Goal: Task Accomplishment & Management: Manage account settings

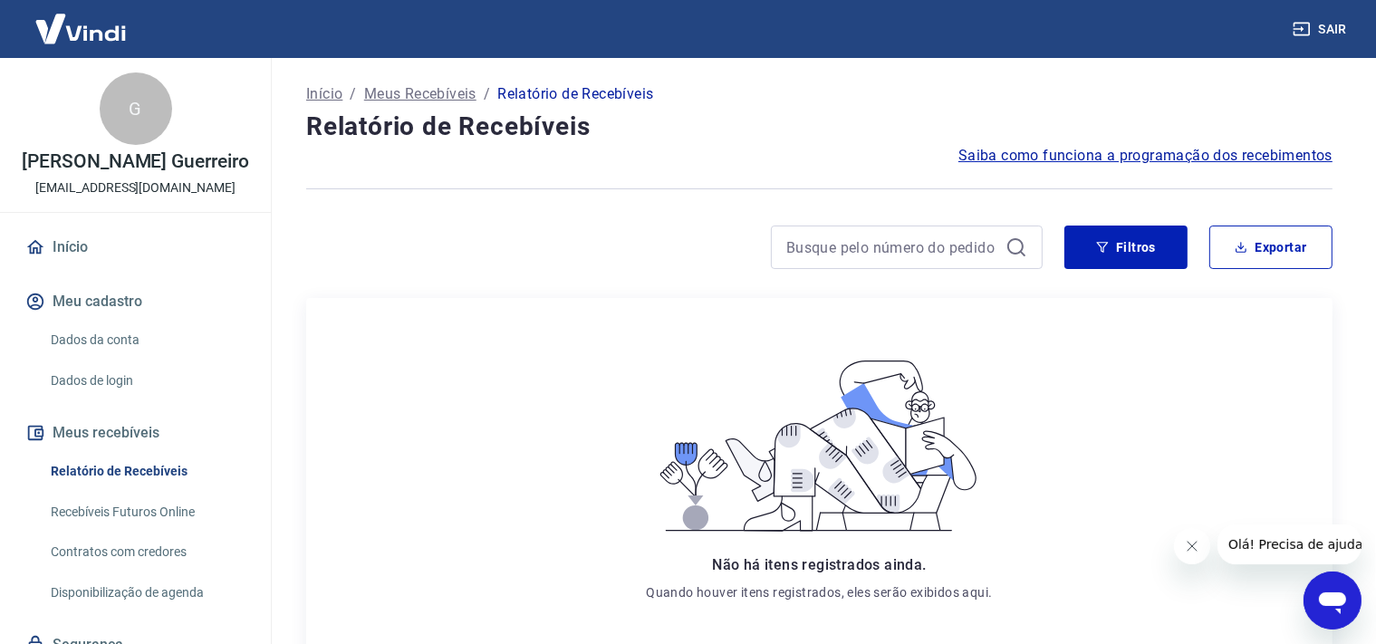
click at [71, 256] on link "Início" at bounding box center [135, 247] width 227 height 40
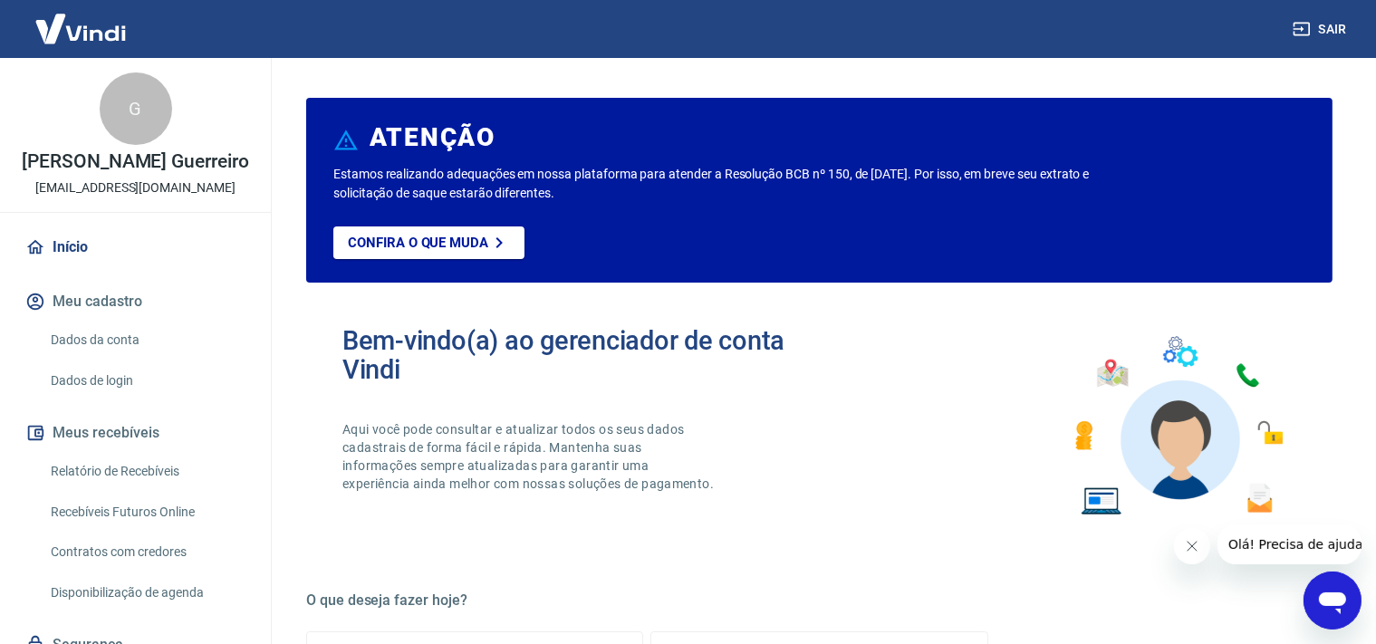
scroll to position [94, 0]
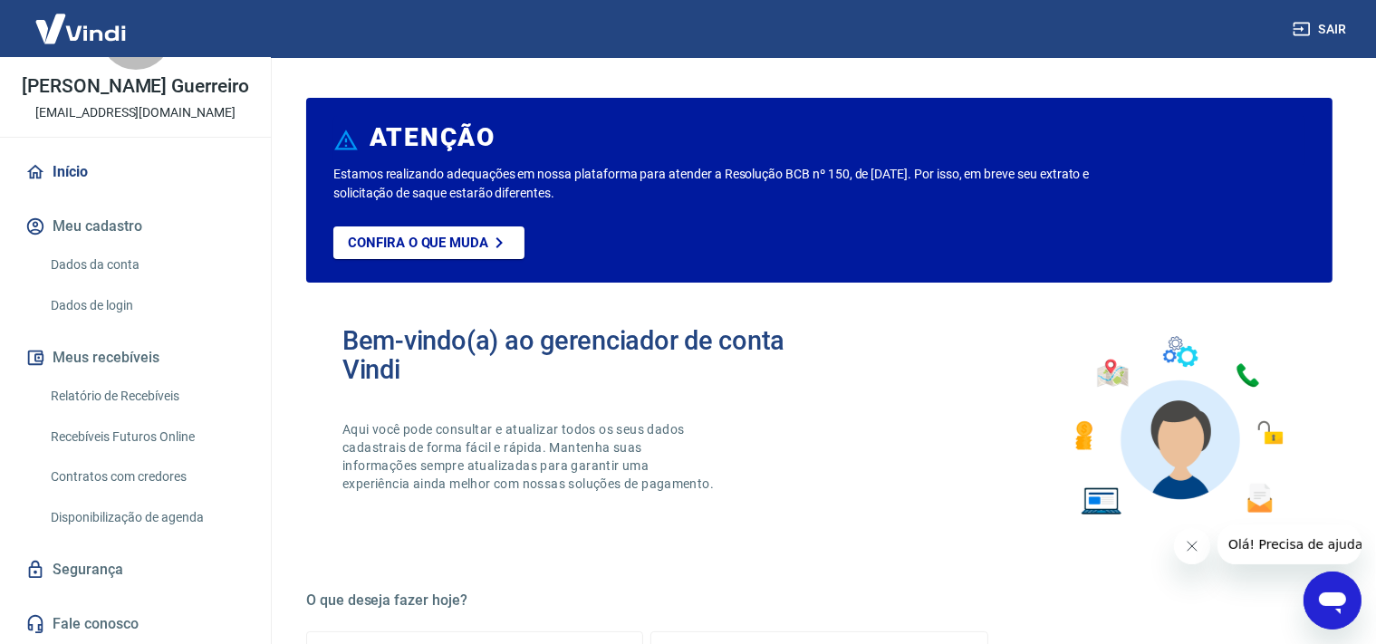
click at [103, 303] on link "Dados de login" at bounding box center [146, 305] width 206 height 37
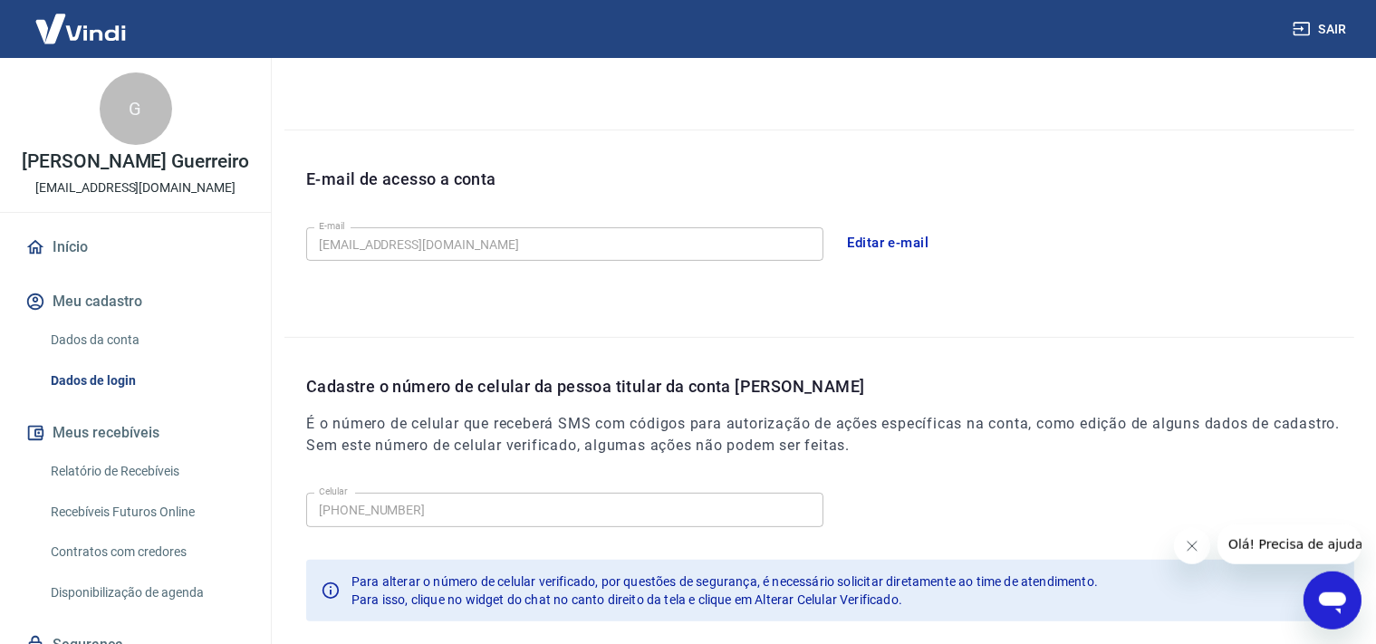
scroll to position [382, 0]
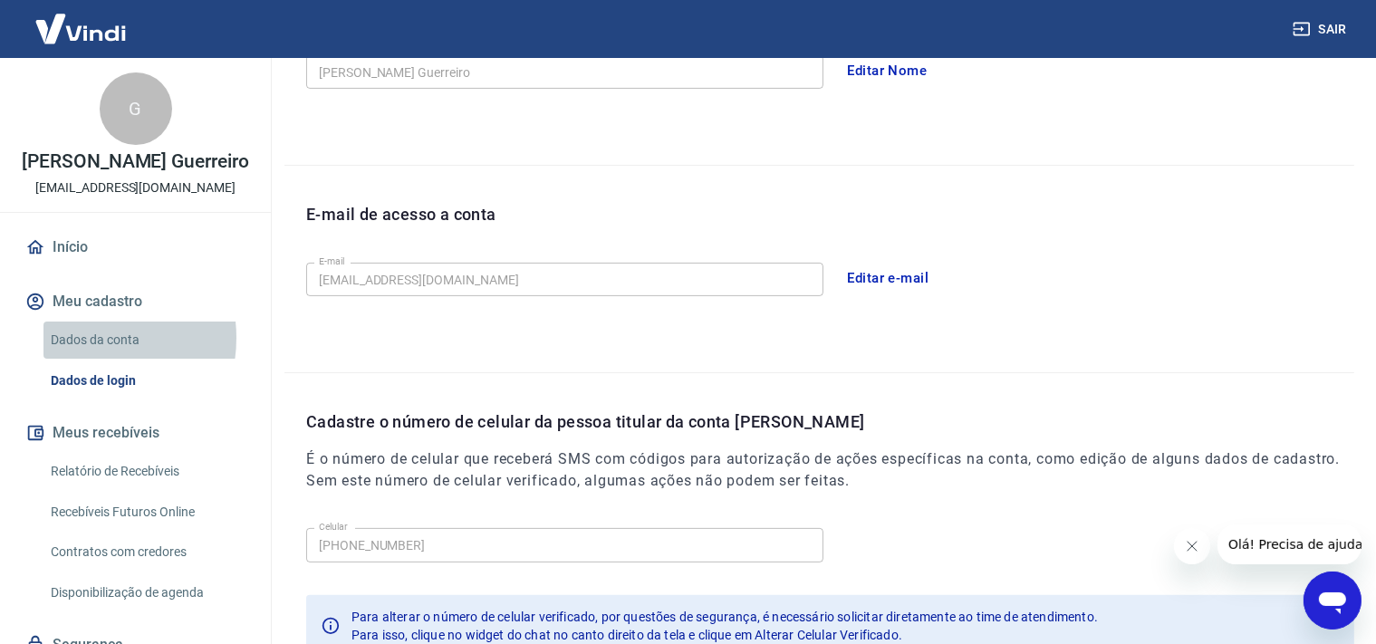
click at [82, 357] on link "Dados da conta" at bounding box center [146, 340] width 206 height 37
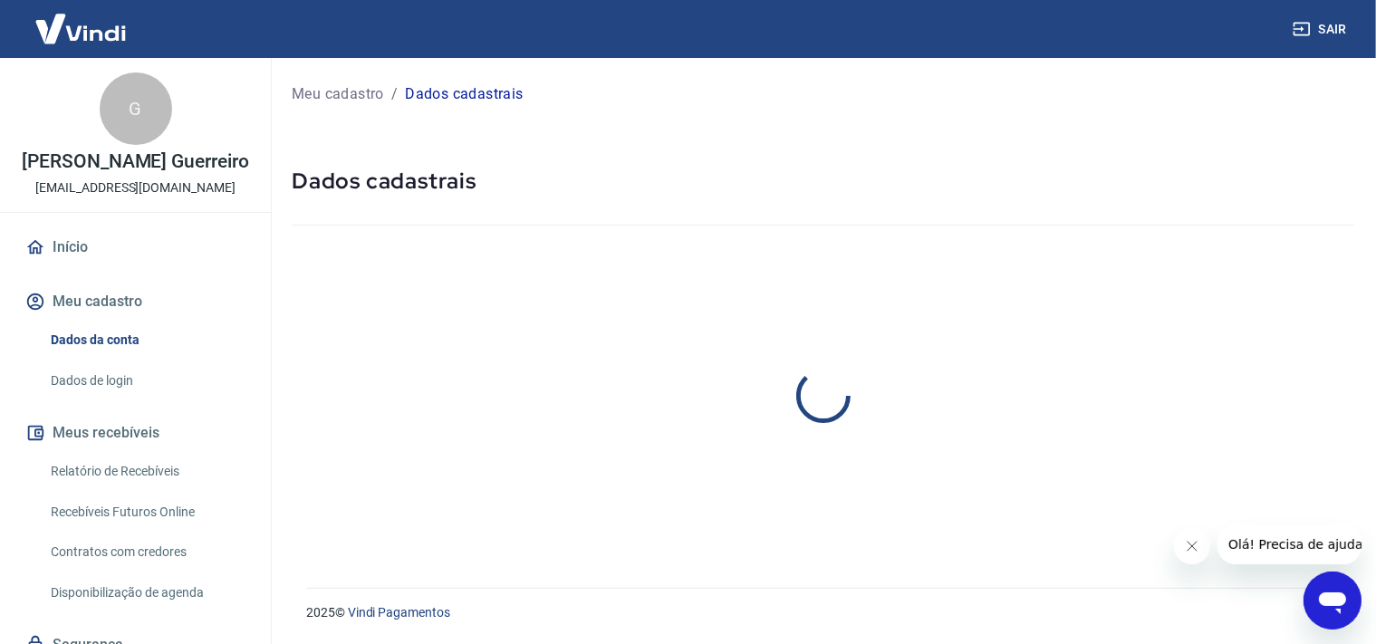
select select "PA"
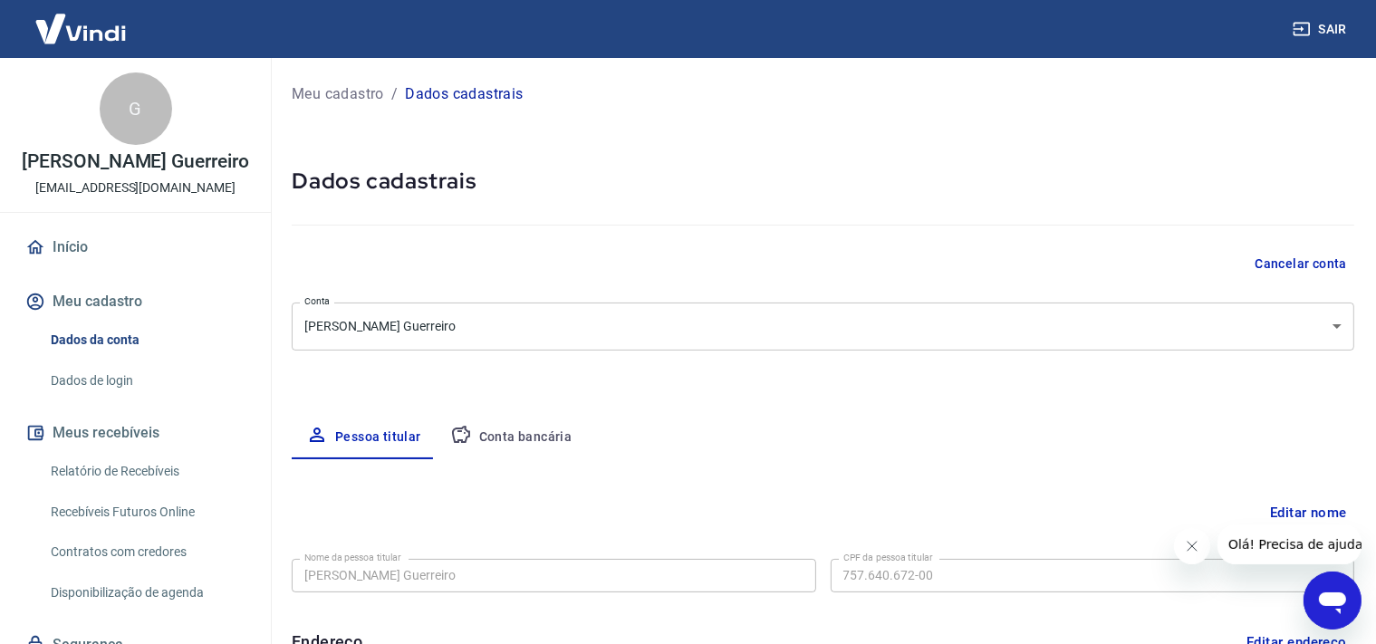
click at [89, 322] on button "Meu cadastro" at bounding box center [135, 302] width 227 height 40
click at [56, 251] on link "Início" at bounding box center [135, 247] width 227 height 40
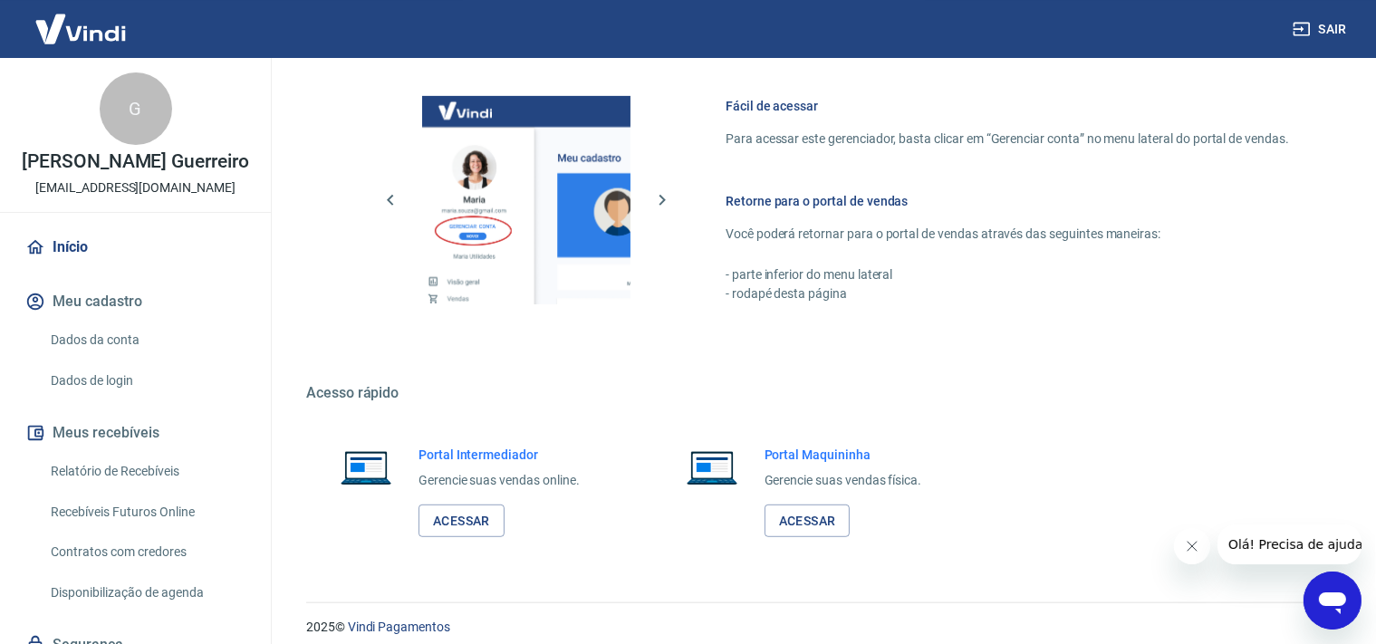
scroll to position [974, 0]
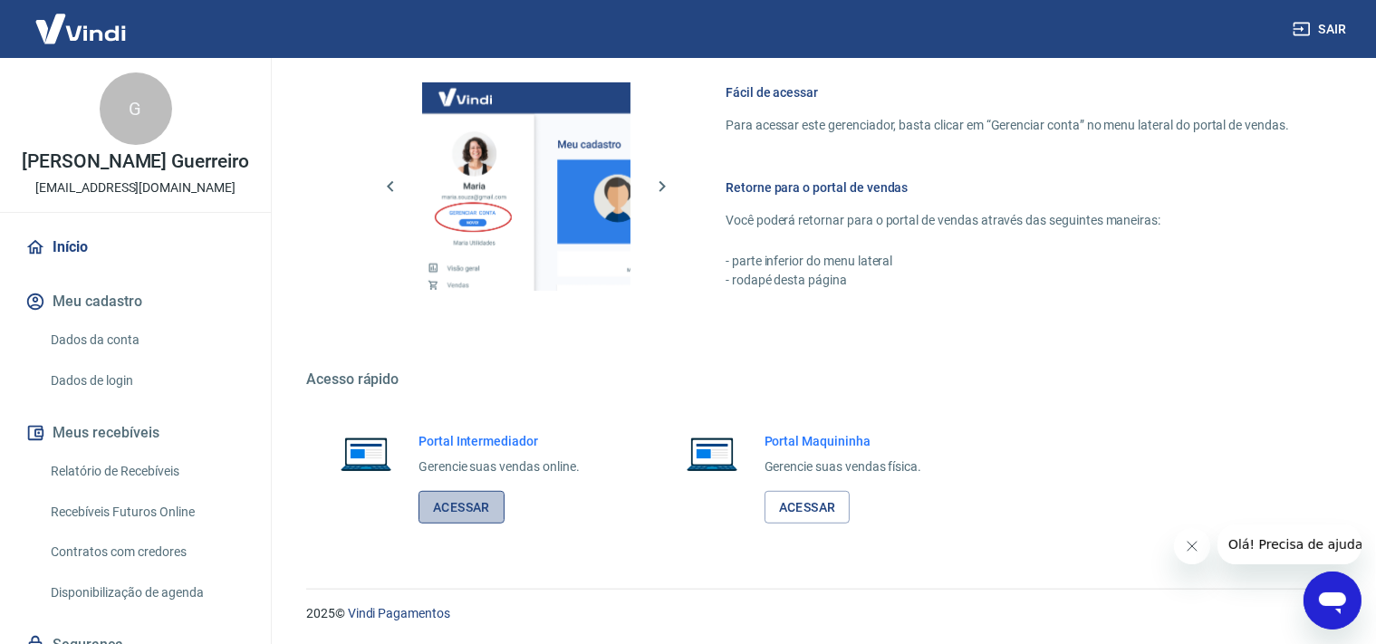
click at [469, 504] on link "Acessar" at bounding box center [462, 508] width 86 height 34
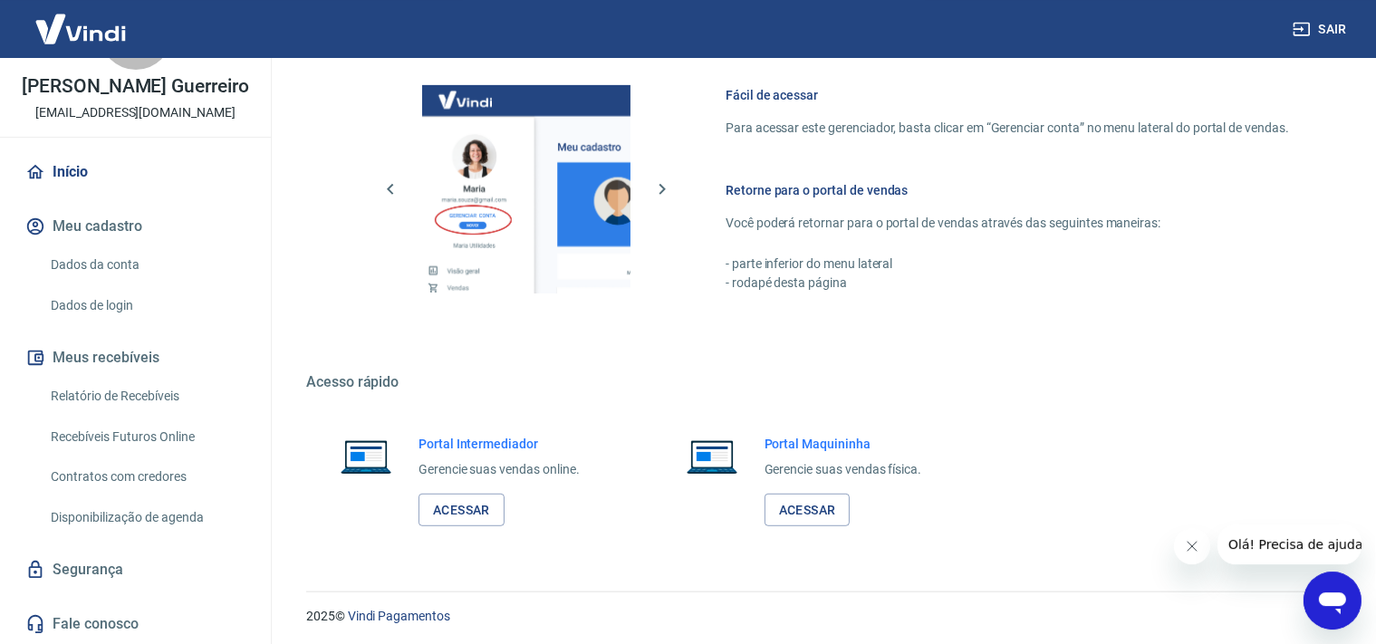
scroll to position [974, 0]
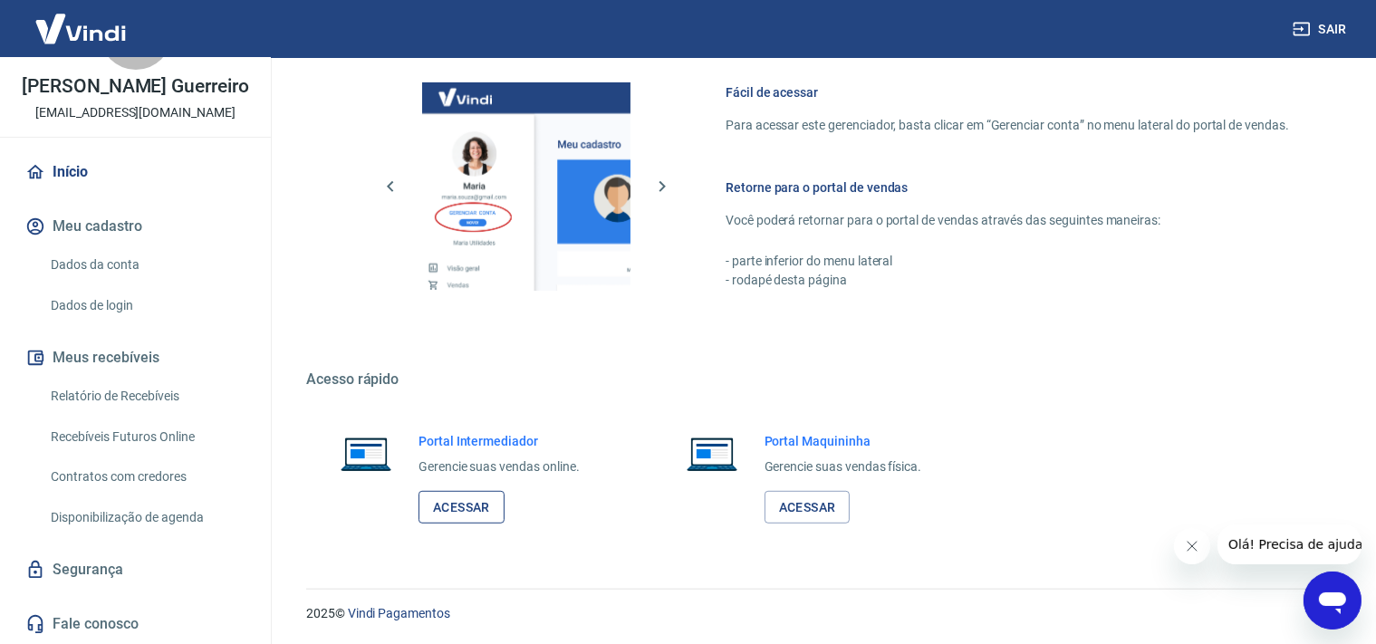
click at [484, 507] on link "Acessar" at bounding box center [462, 508] width 86 height 34
